Goal: Task Accomplishment & Management: Use online tool/utility

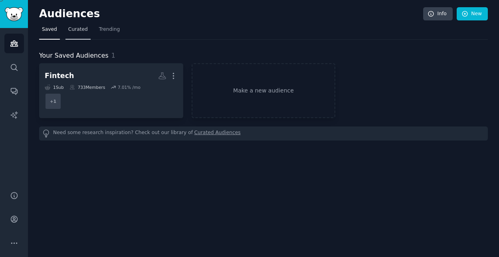
click at [70, 31] on span "Curated" at bounding box center [78, 29] width 20 height 7
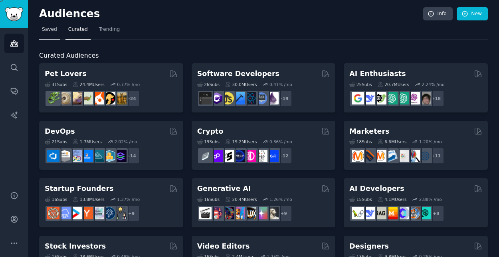
click at [54, 32] on span "Saved" at bounding box center [49, 29] width 15 height 7
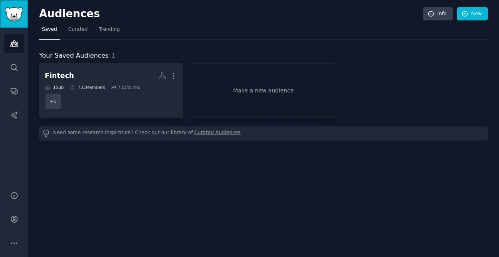
click at [13, 20] on img "Sidebar" at bounding box center [14, 14] width 18 height 14
click at [249, 95] on link "Make a new audience" at bounding box center [264, 90] width 144 height 55
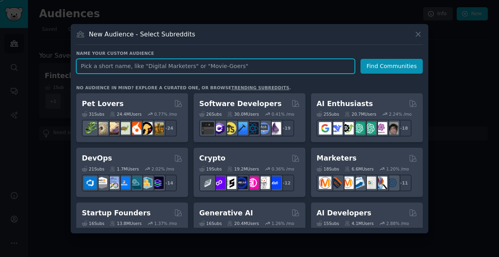
paste input "AI Everyday Use"
type input "AI Everyday Use"
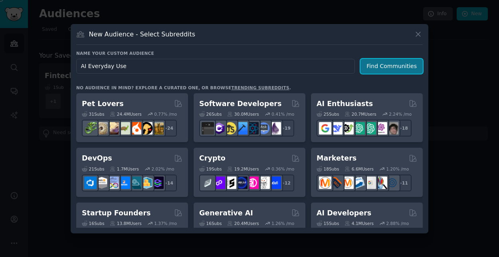
click at [406, 63] on button "Find Communities" at bounding box center [392, 66] width 62 height 15
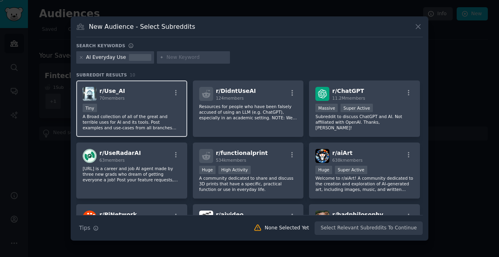
click at [156, 97] on div "r/ Use_AI 70 members" at bounding box center [132, 94] width 98 height 14
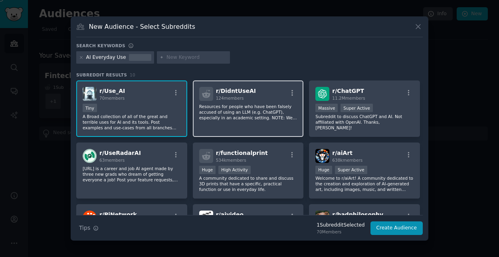
click at [265, 107] on p "Resources for people who have been falsely accused of using an LLM (e.g. ChatGP…" at bounding box center [248, 111] width 98 height 17
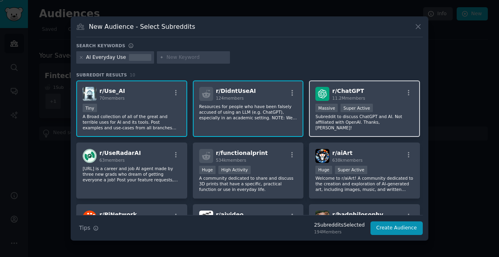
click at [376, 102] on div "r/ ChatGPT 11.2M members >= 95th percentile for submissions / day Massive Super…" at bounding box center [364, 108] width 111 height 56
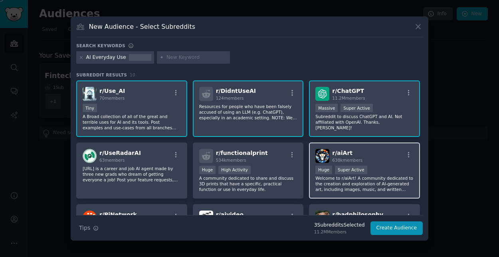
click at [332, 179] on p "Welcome to r/aiArt! A community dedicated to the creation and exploration of AI…" at bounding box center [365, 183] width 98 height 17
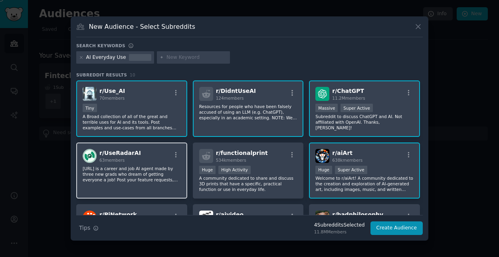
click at [167, 164] on div "r/ UseRadarAI 63 members [URL] is a career and job AI agent made by three new g…" at bounding box center [131, 170] width 111 height 56
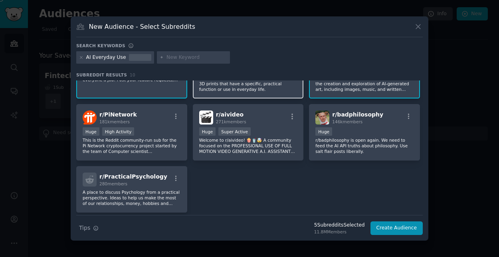
scroll to position [120, 0]
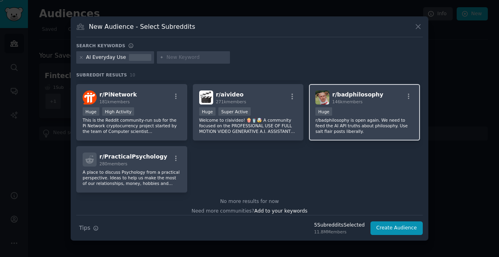
click at [326, 125] on p "r/badphilosophy is open again. We need to feed the AI API truths about philosop…" at bounding box center [365, 125] width 98 height 17
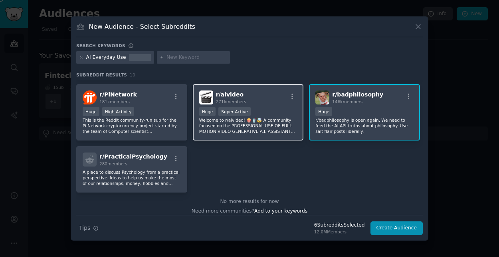
click at [260, 131] on p "Welcome to r/aivideo! 🍿🥤🤯 A community focused on the PROFESSIONAL USE OF FULL M…" at bounding box center [248, 125] width 98 height 17
